Goal: Task Accomplishment & Management: Use online tool/utility

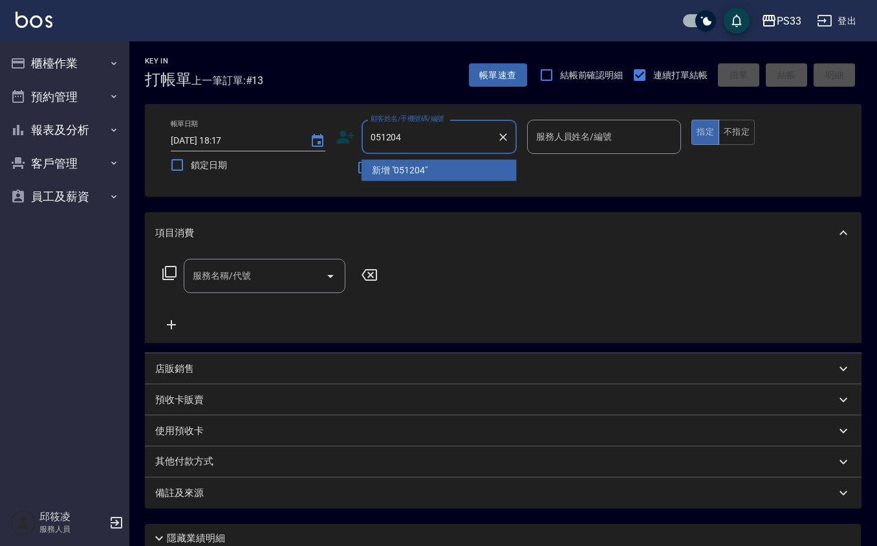
type input "051204"
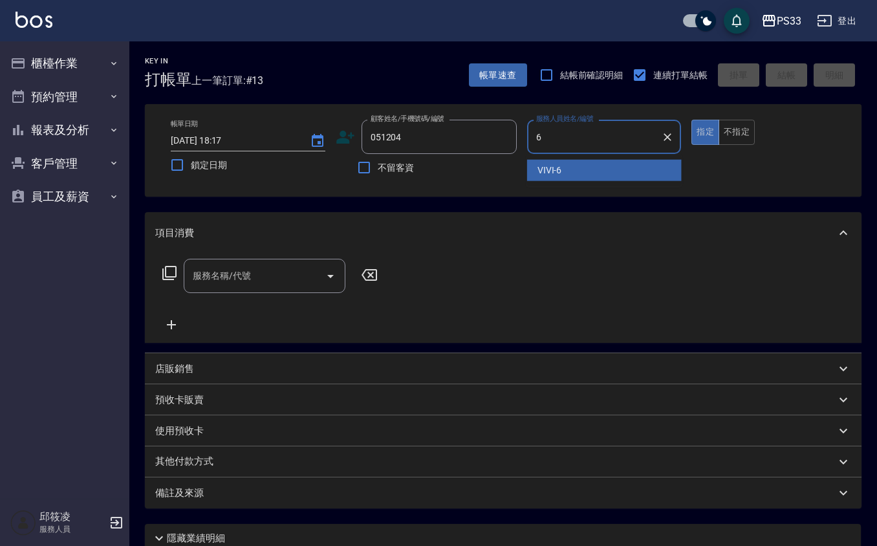
type input "VIVI-6"
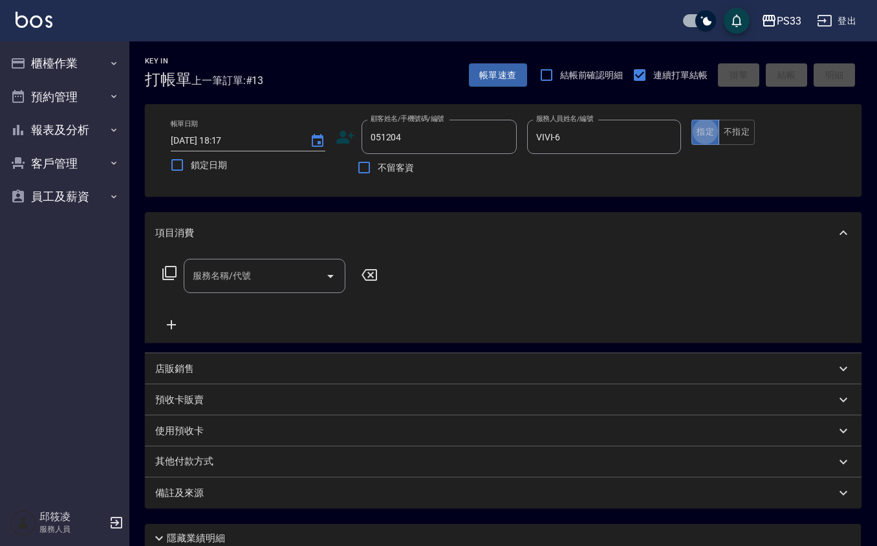
type button "true"
type input "[PERSON_NAME]位/0909560845/051204"
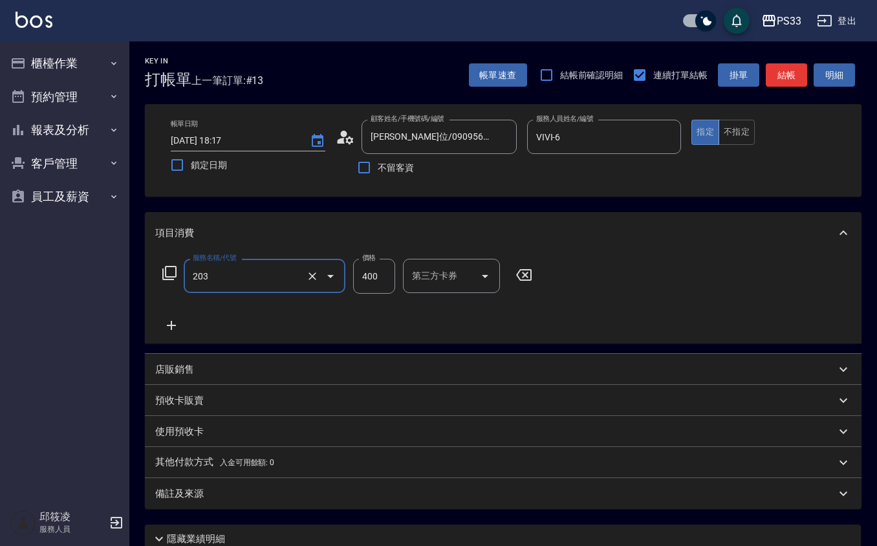
type input "指定單剪(203)"
type input "300"
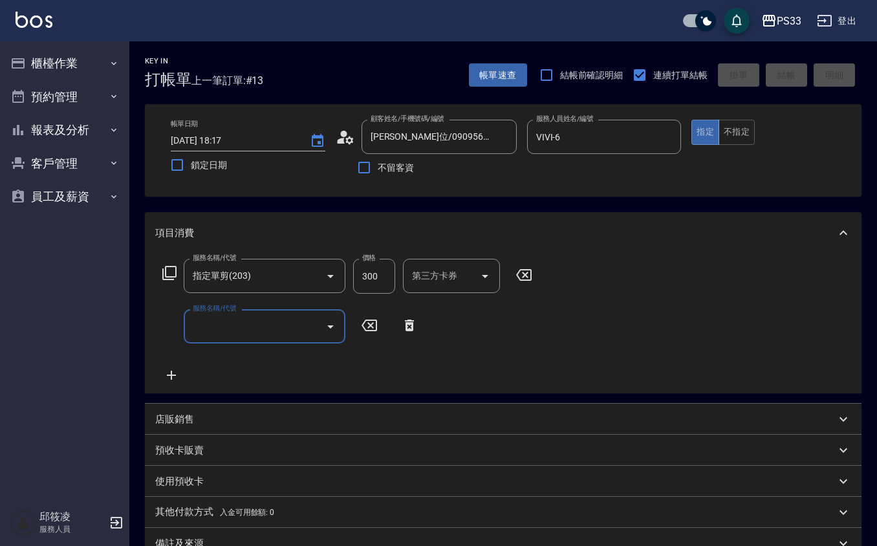
type input "[DATE] 19:09"
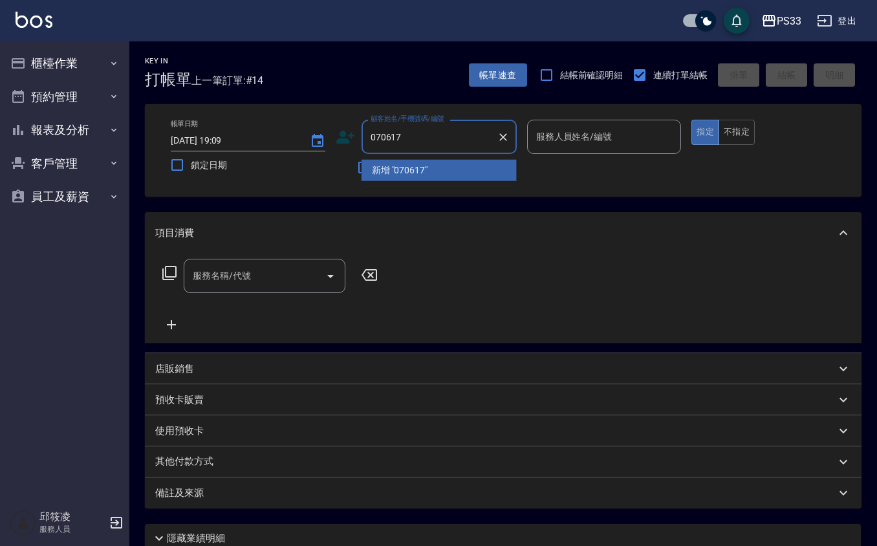
type input "070617"
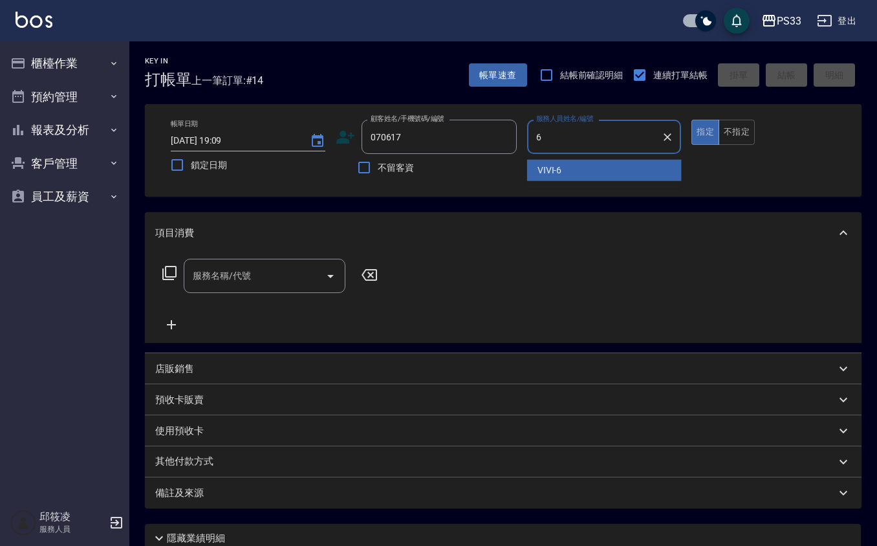
type input "VIVI-6"
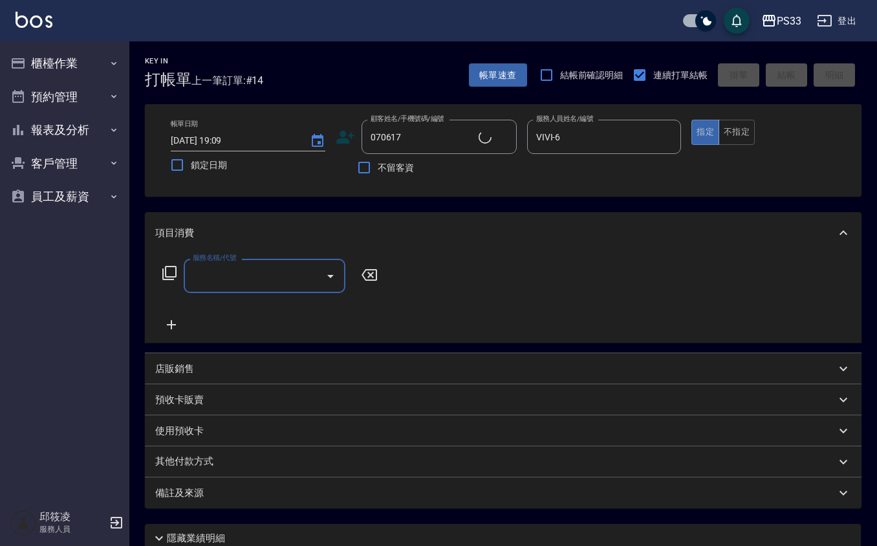
type input "[PERSON_NAME]/0968182078/070617"
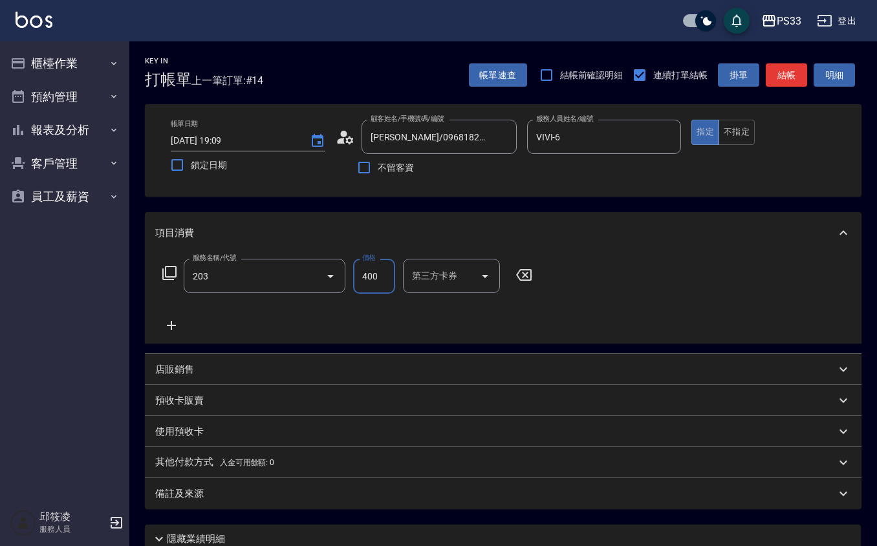
type input "指定單剪(203)"
type input "300"
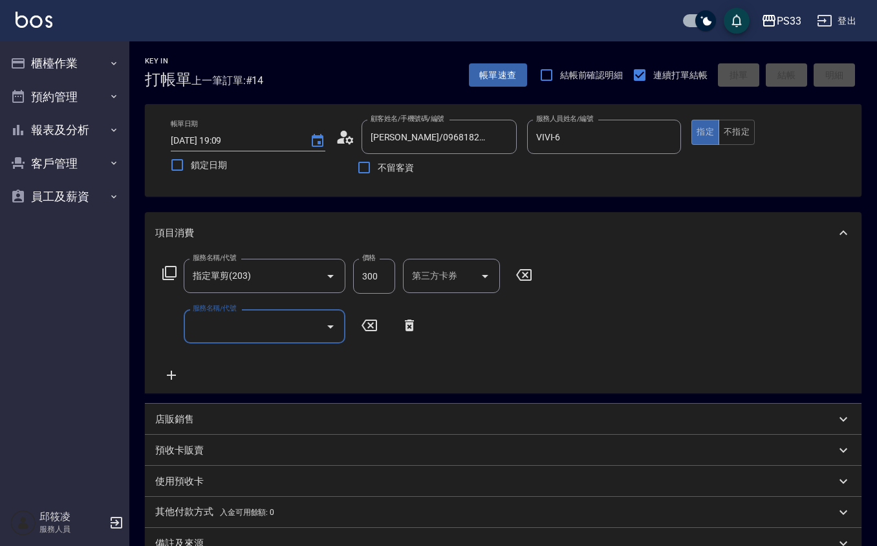
type input "[DATE] 19:10"
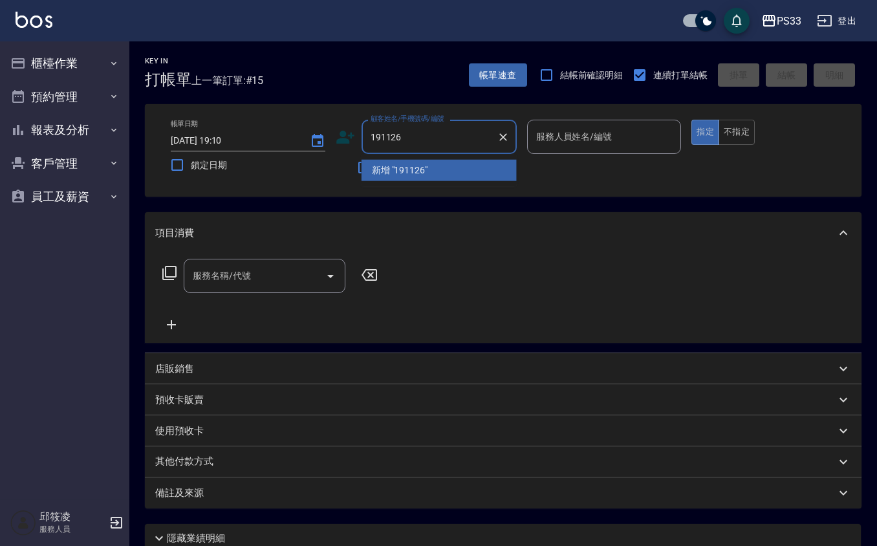
type input "191126"
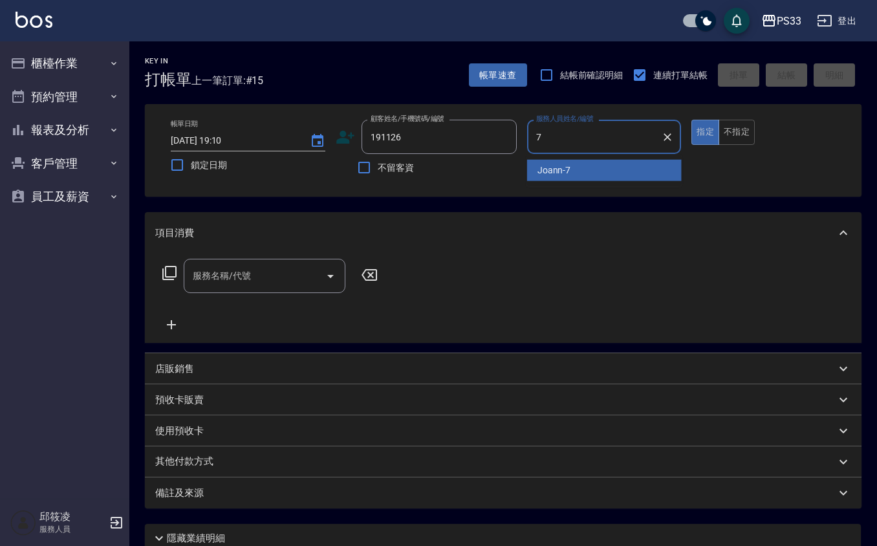
type input "Joann-7"
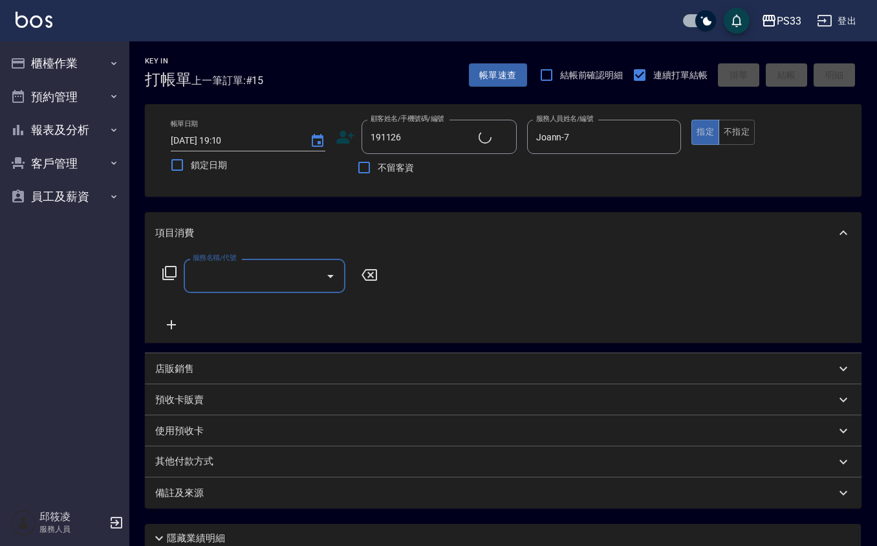
type input "林冠任/0906827570/191126"
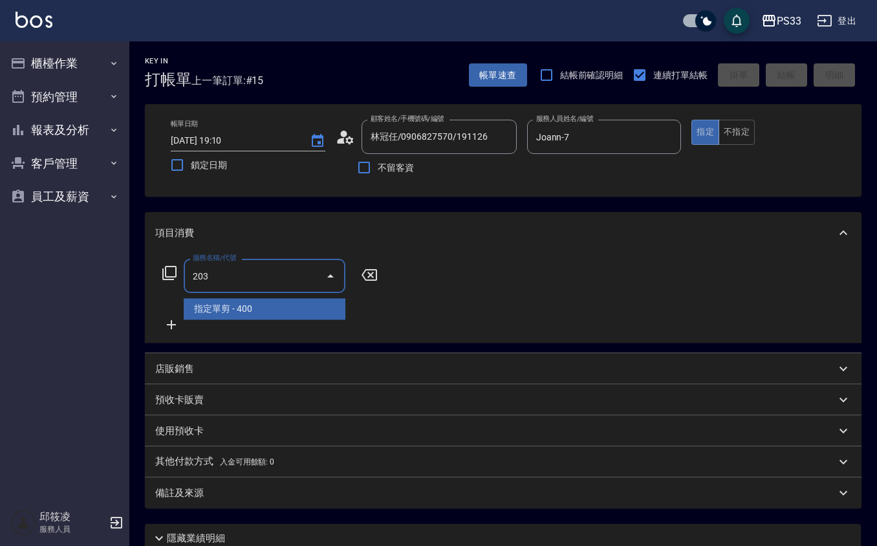
type input "指定單剪(203)"
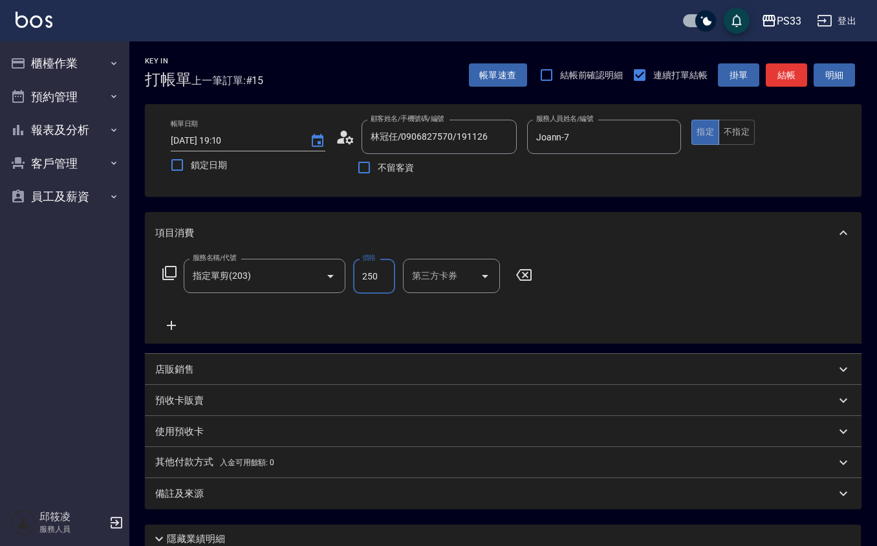
type input "250"
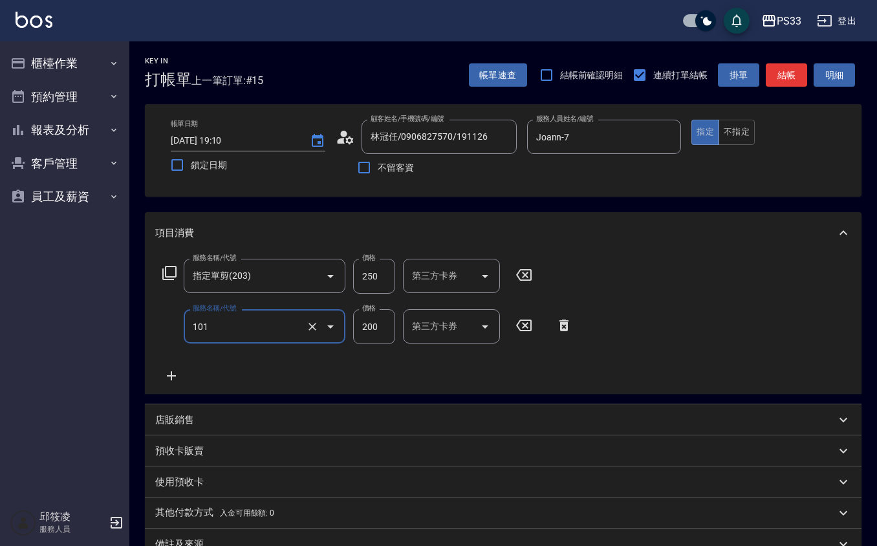
type input "洗髮(101)"
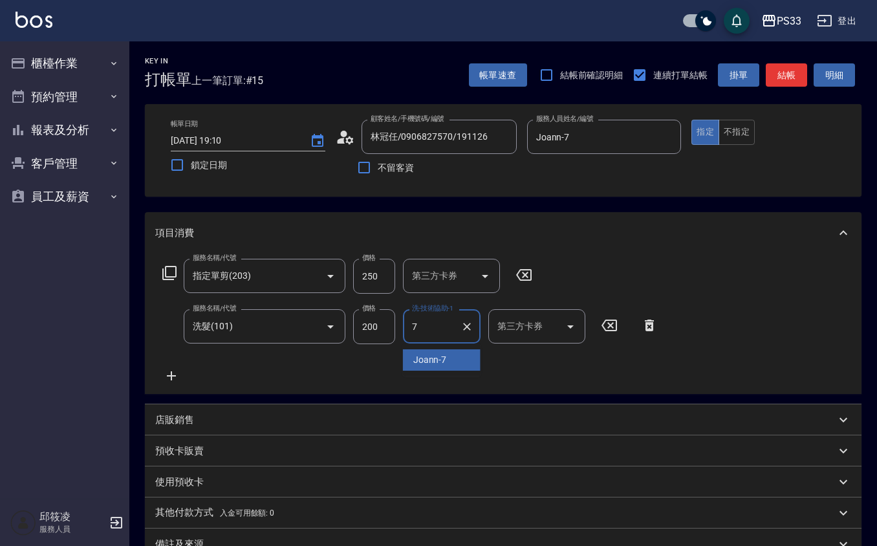
type input "Joann-7"
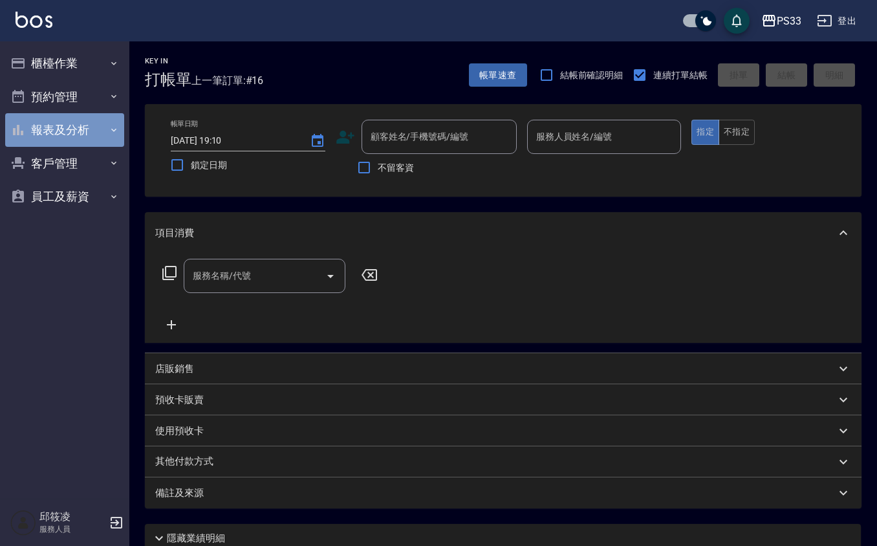
click at [37, 128] on button "報表及分析" at bounding box center [64, 130] width 119 height 34
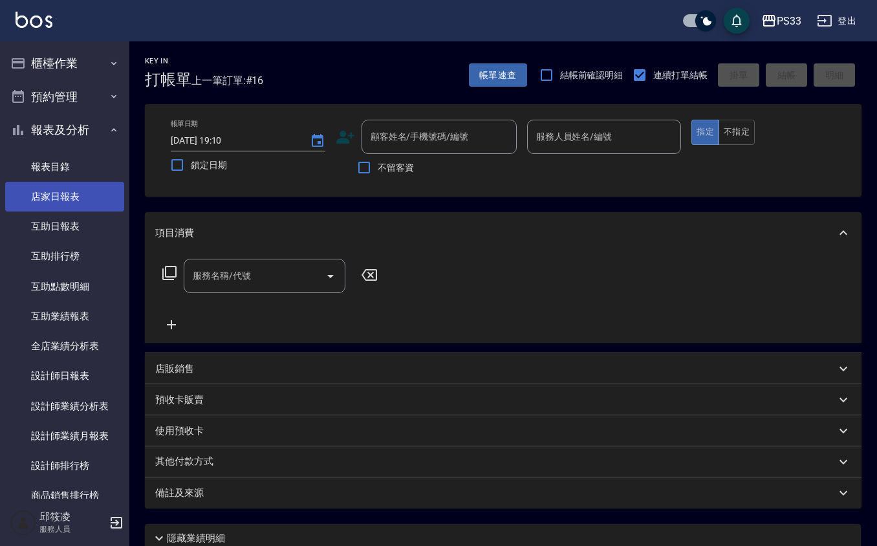
click at [16, 195] on link "店家日報表" at bounding box center [64, 197] width 119 height 30
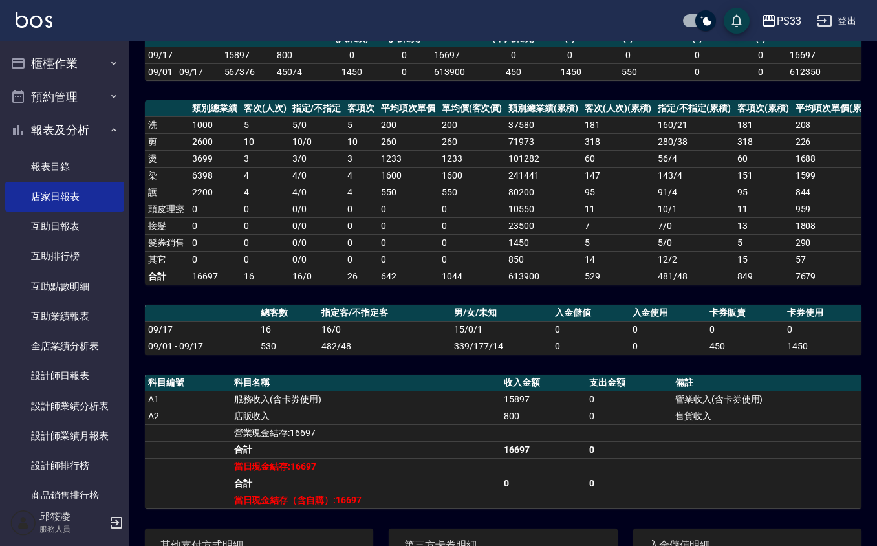
scroll to position [172, 0]
